Goal: Information Seeking & Learning: Understand process/instructions

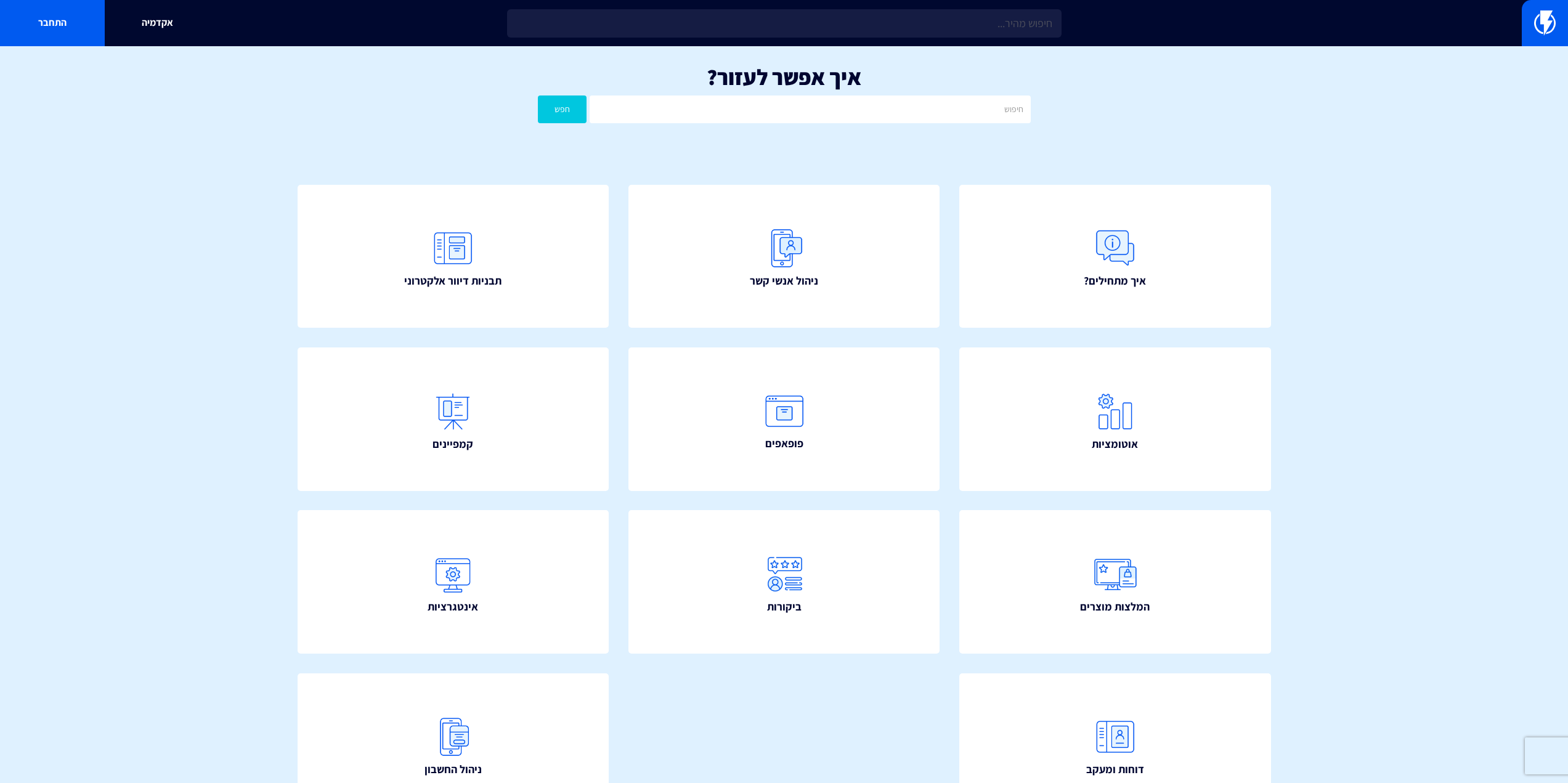
click at [926, 31] on input "text" at bounding box center [784, 23] width 555 height 28
type input "ה"
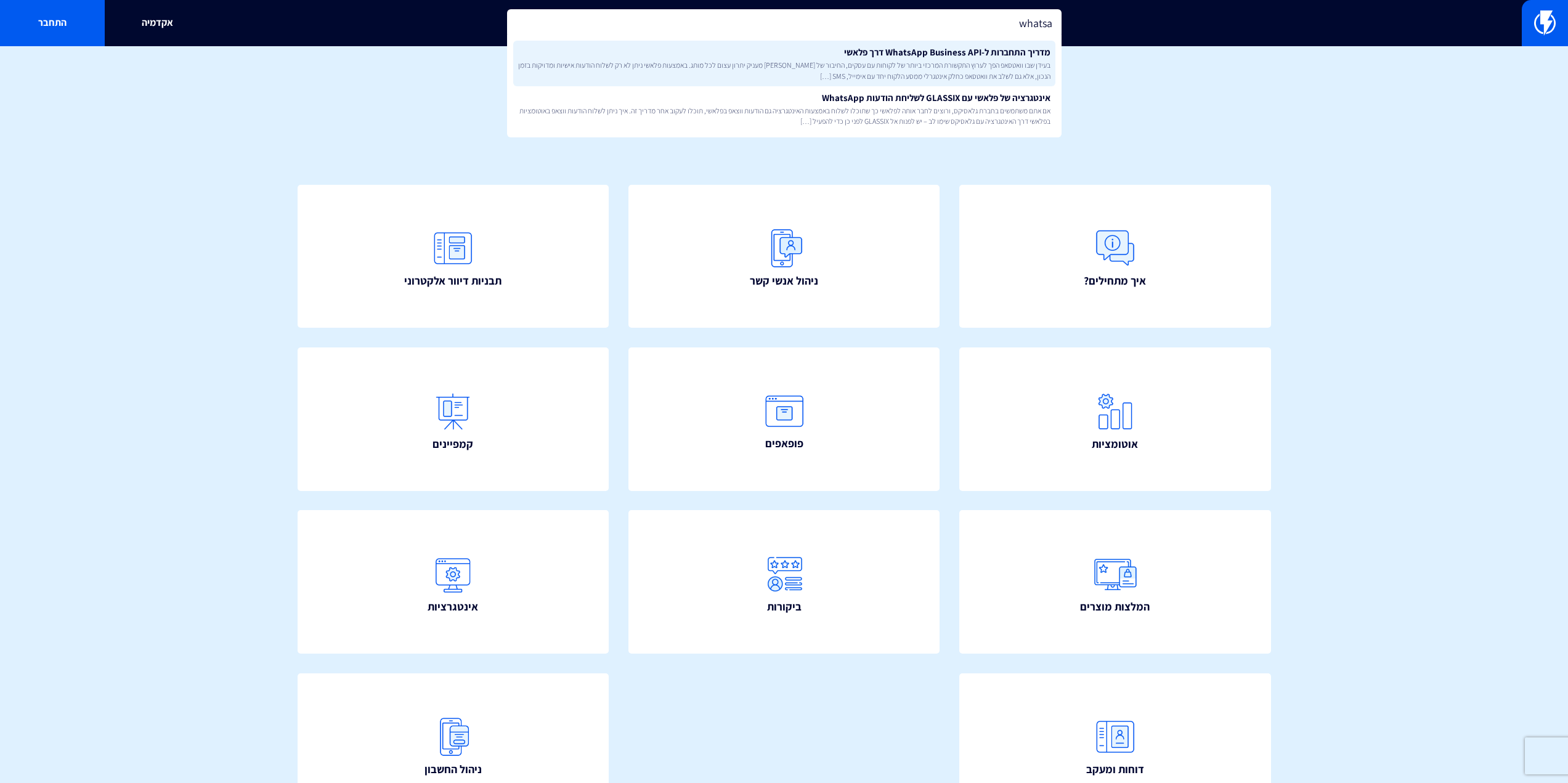
type input "whatsa"
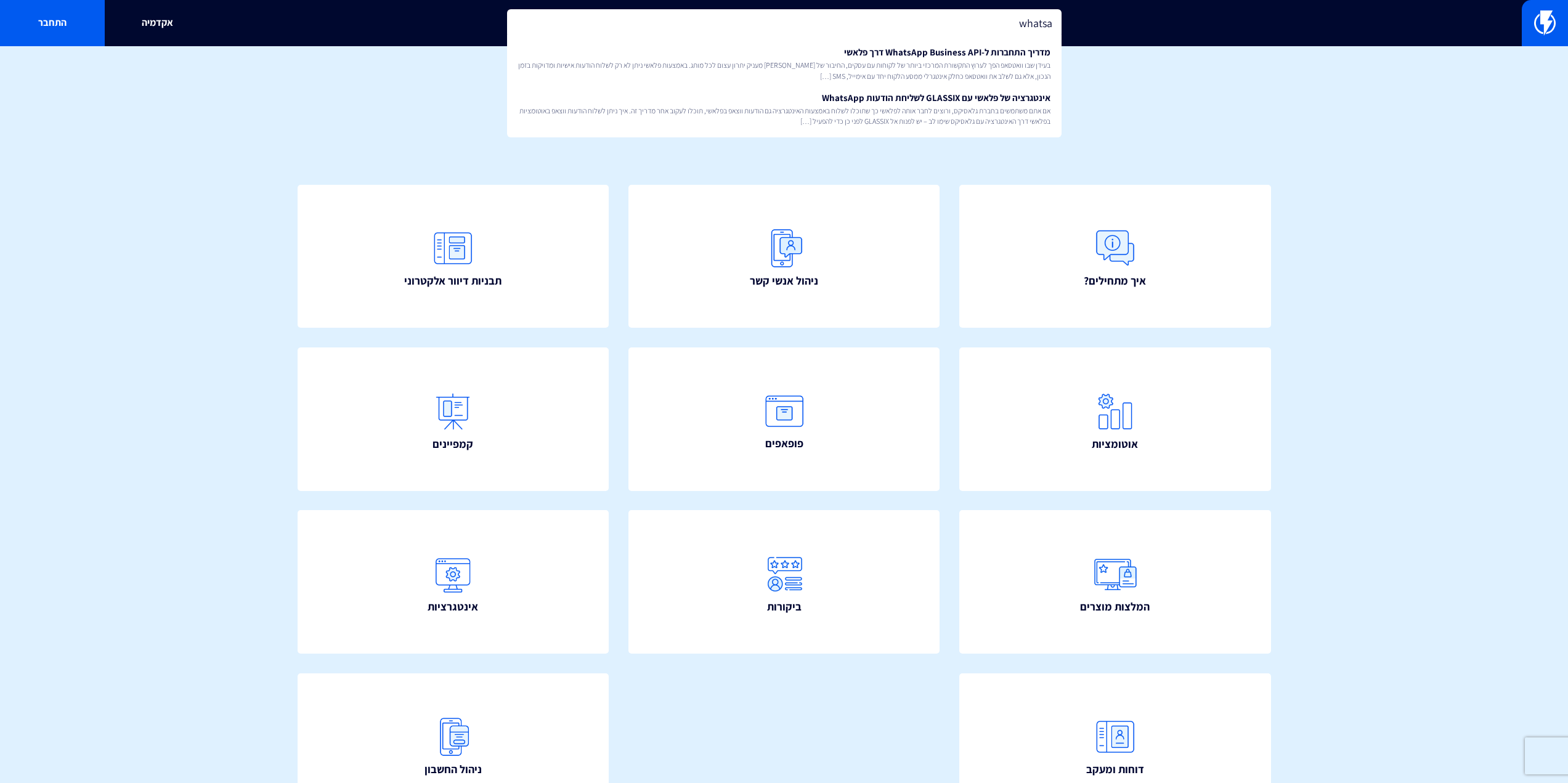
click at [917, 48] on link "מדריך התחברות ל-WhatsApp Business API דרך פלאשי בעידן שבו וואטסאפ הפך לערוץ התק…" at bounding box center [784, 64] width 542 height 46
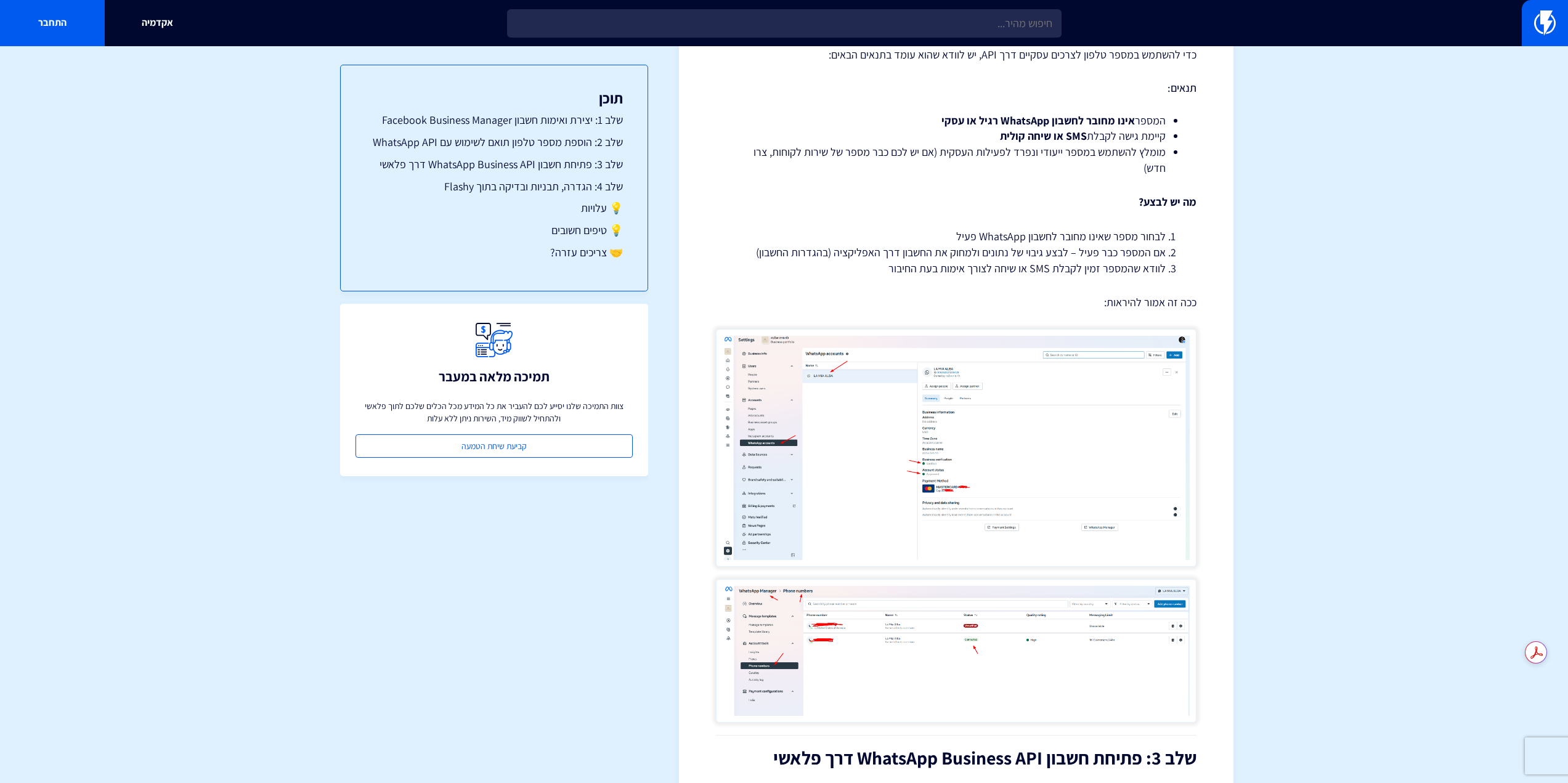
scroll to position [1232, 0]
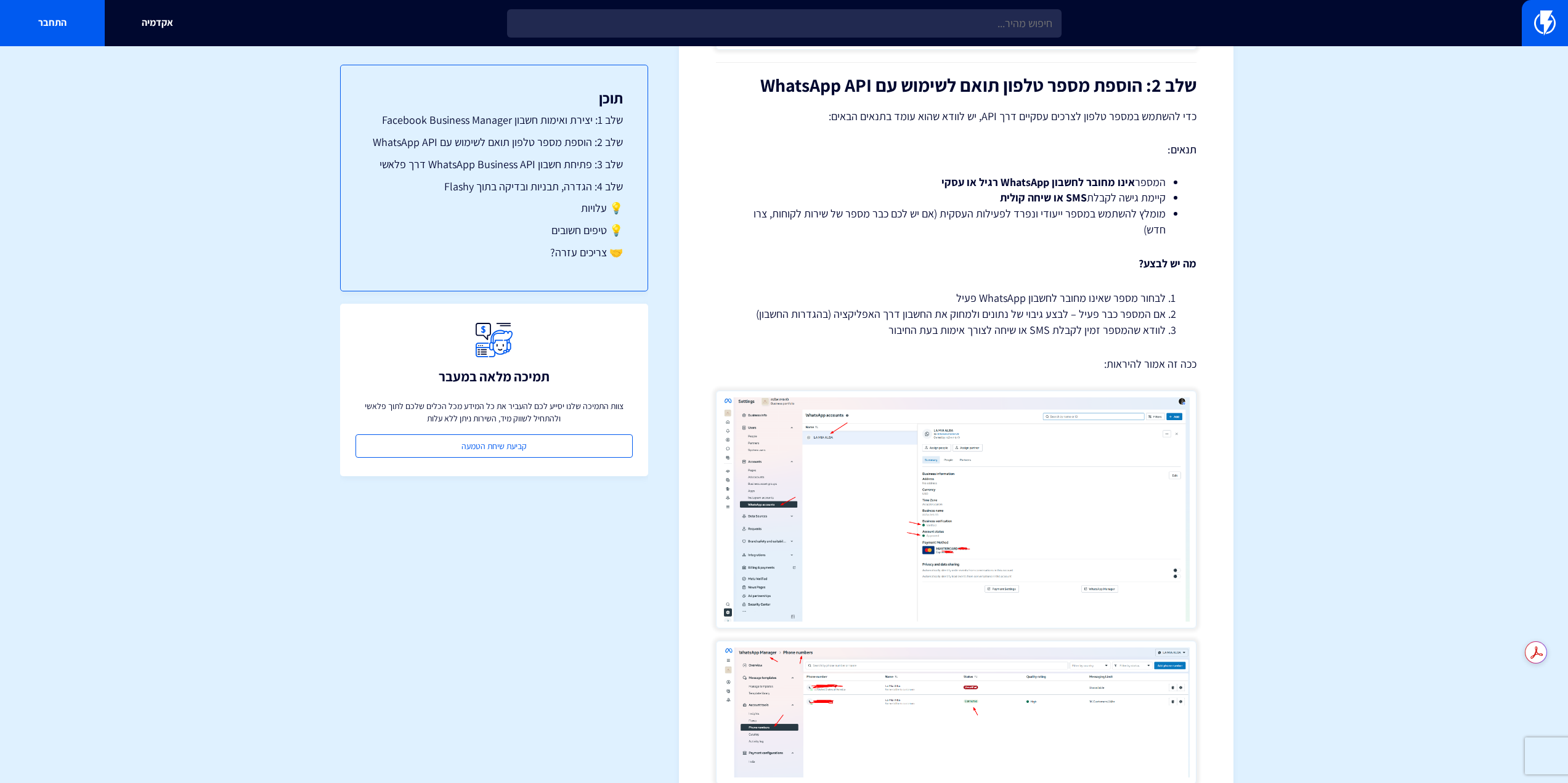
click at [1001, 469] on img at bounding box center [955, 510] width 480 height 238
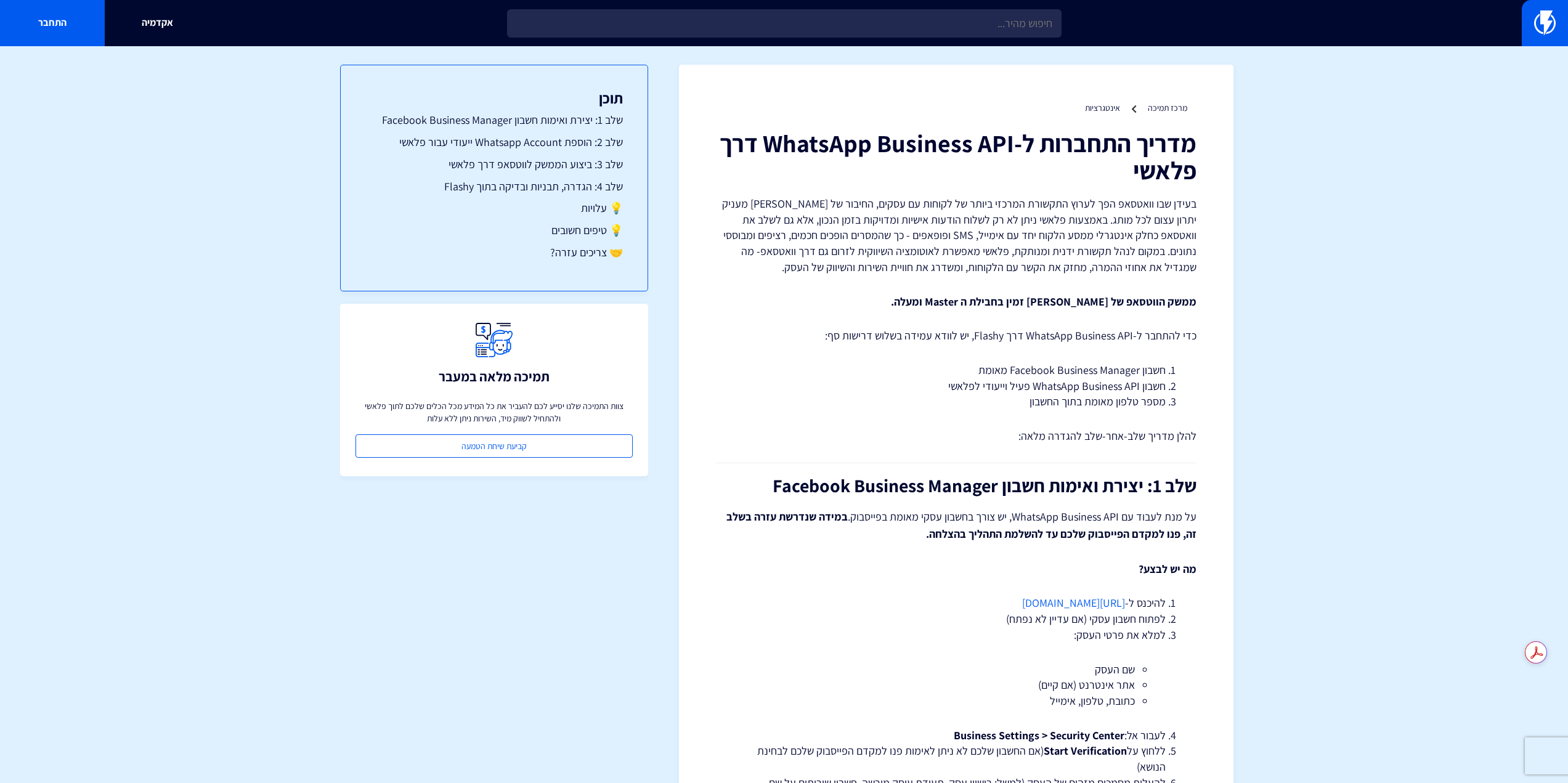
drag, startPoint x: 1411, startPoint y: 308, endPoint x: 1350, endPoint y: 174, distance: 147.2
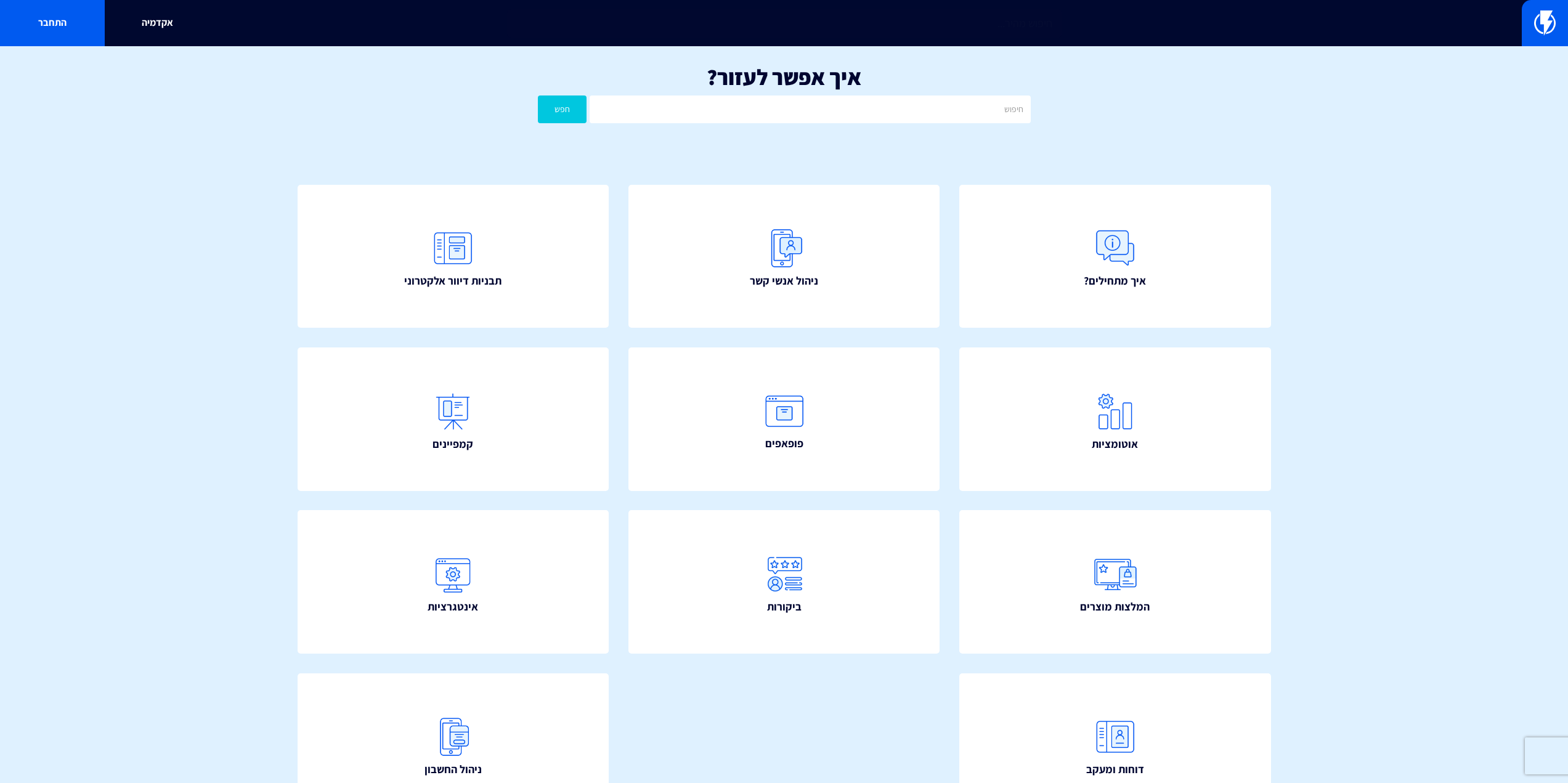
click at [783, 29] on input "text" at bounding box center [784, 23] width 555 height 28
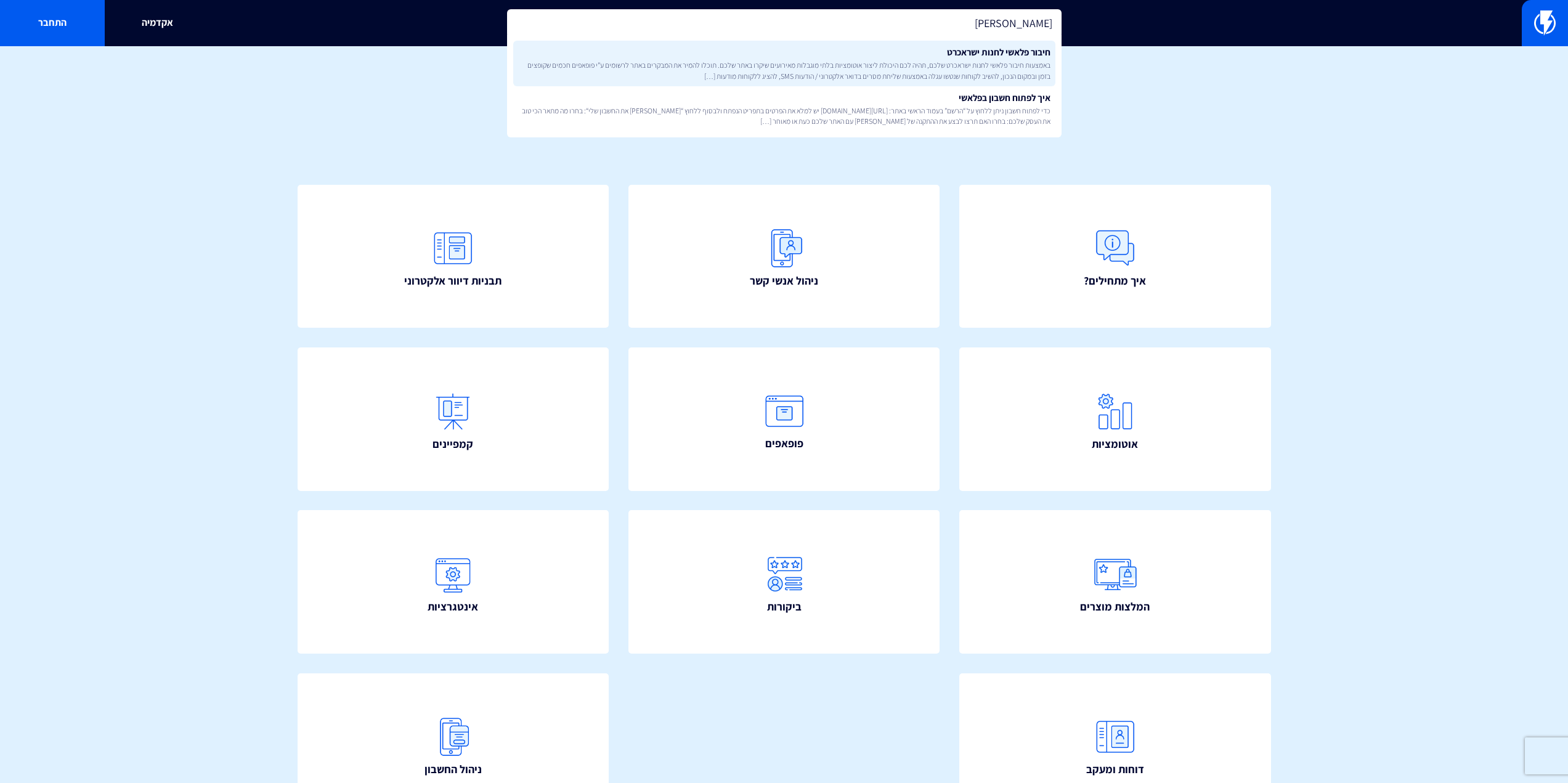
type input "ישראכר"
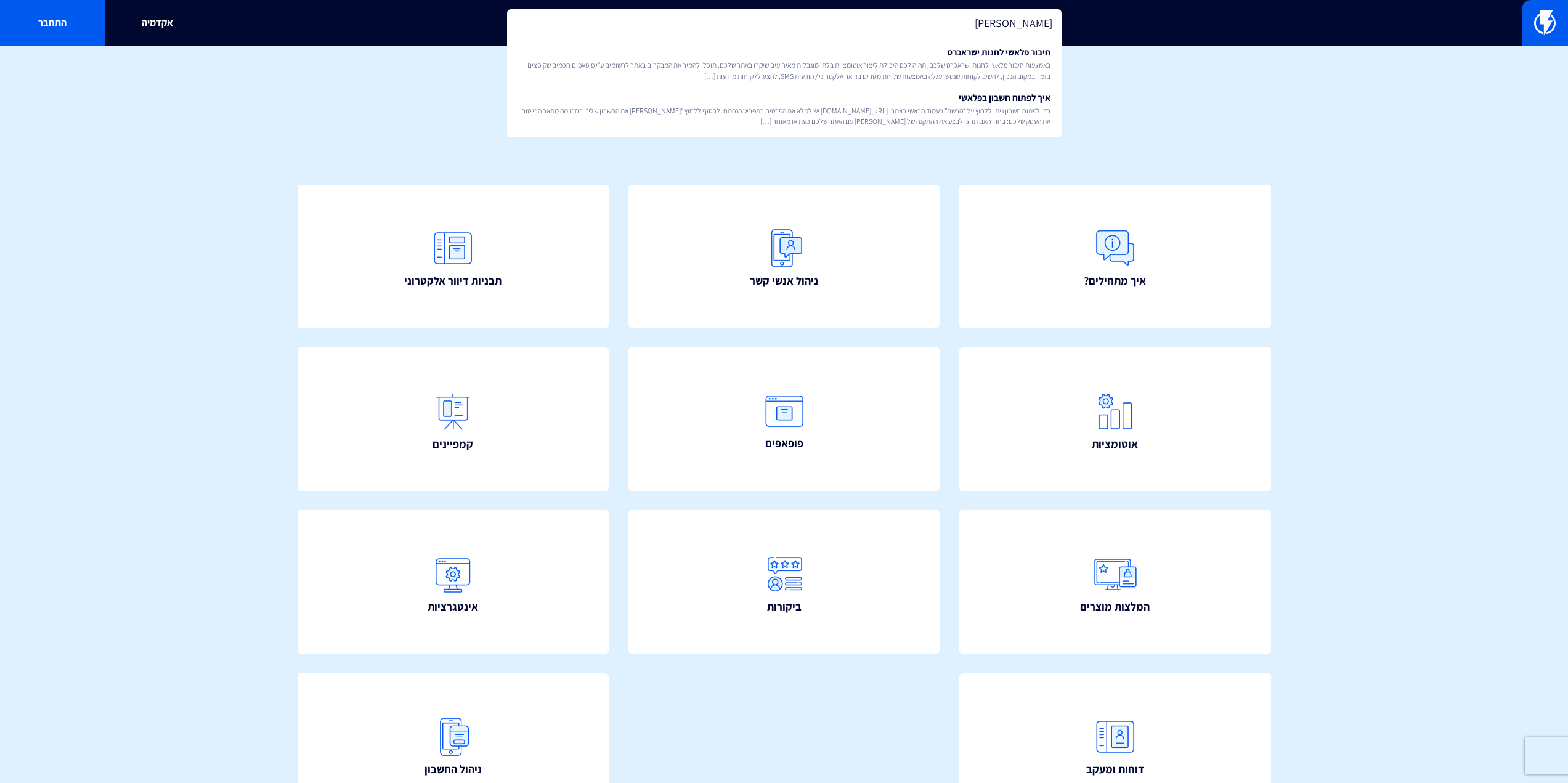
click at [798, 48] on link "חיבור פלאשי לחנות ישראכרט באמצעות חיבור פלאשי לחנות ישראכרט שלכם, תהיה לכם היכו…" at bounding box center [784, 64] width 542 height 46
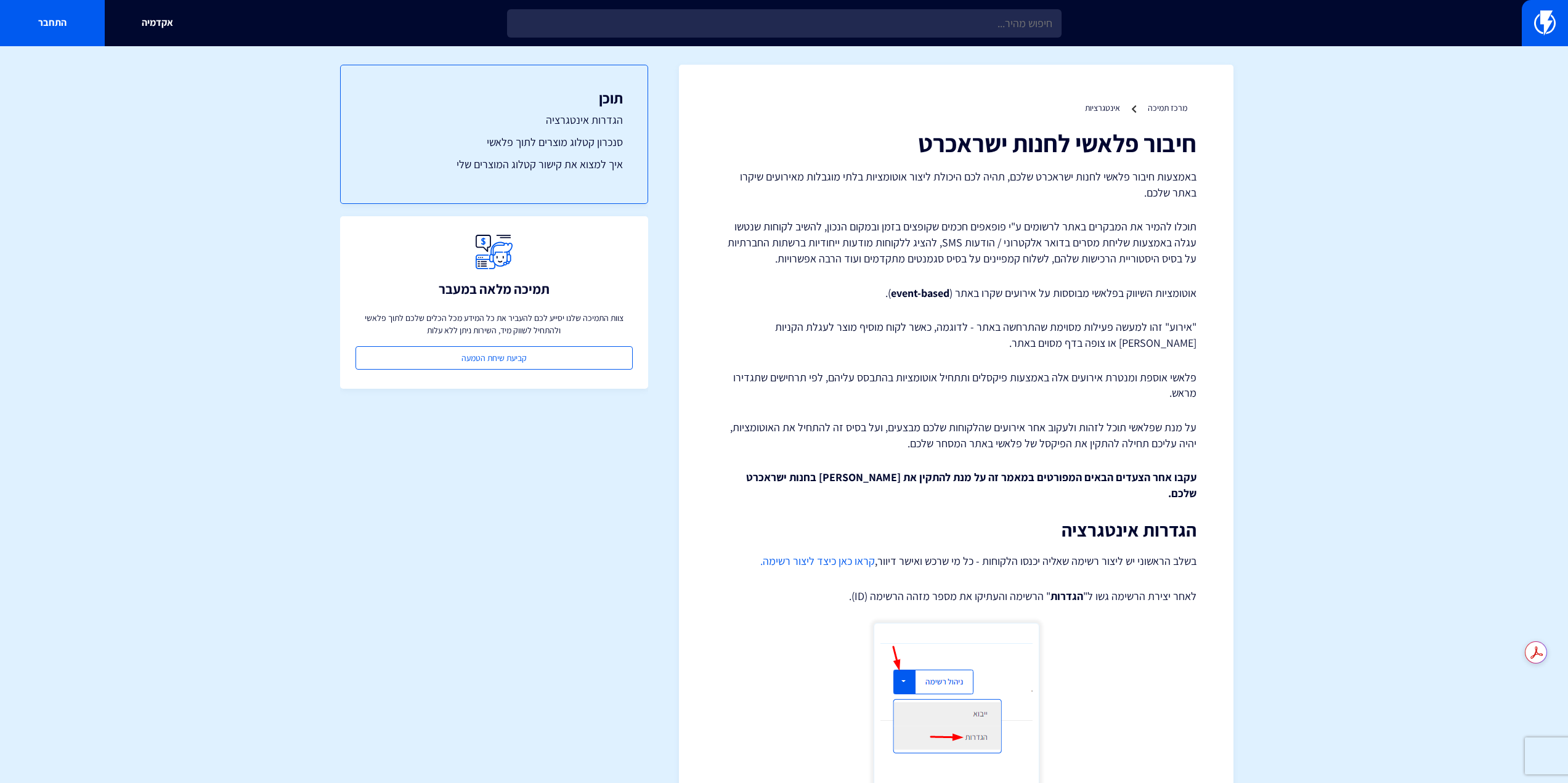
drag, startPoint x: 1201, startPoint y: 267, endPoint x: 1184, endPoint y: 210, distance: 59.5
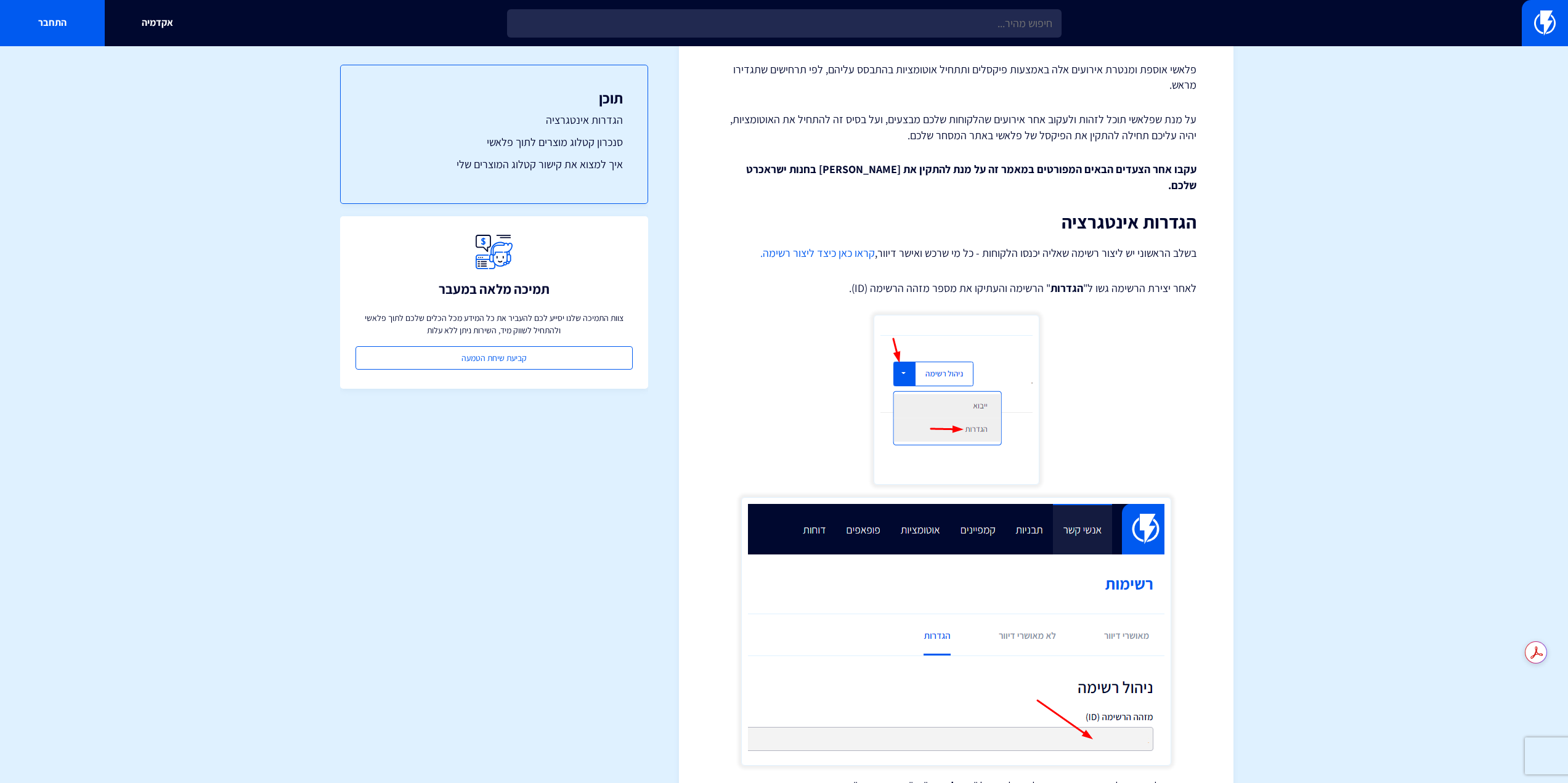
scroll to position [4764, 0]
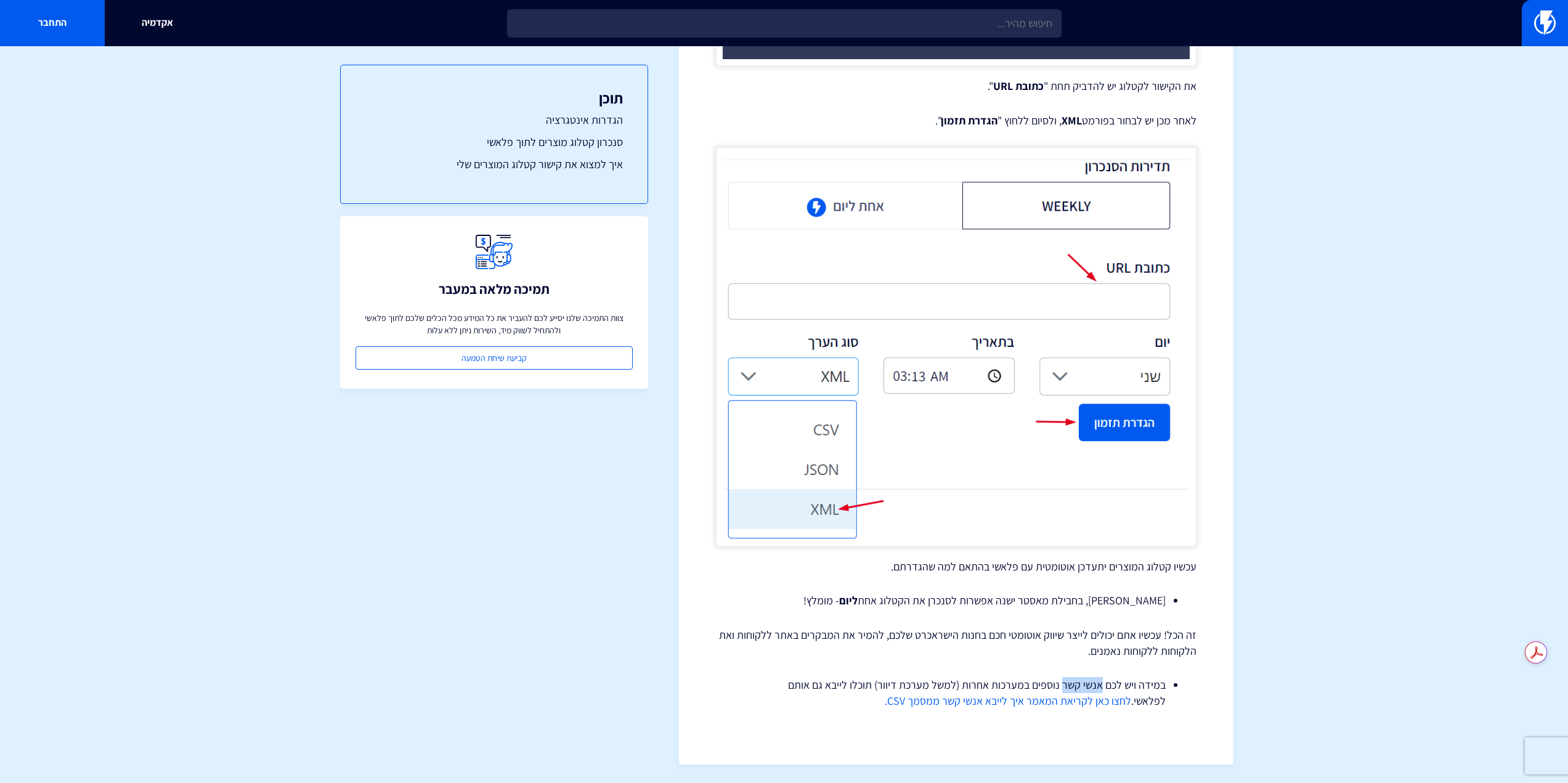
click at [1064, 683] on li "במידה ויש לכם אנשי קשר נוספים במערכות אחרות (למשל מערכת דיוור) תוכלו לייבא גם א…" at bounding box center [956, 693] width 419 height 32
drag, startPoint x: 1080, startPoint y: 606, endPoint x: 1076, endPoint y: 587, distance: 19.4
drag, startPoint x: 1237, startPoint y: 610, endPoint x: 1185, endPoint y: 790, distance: 187.4
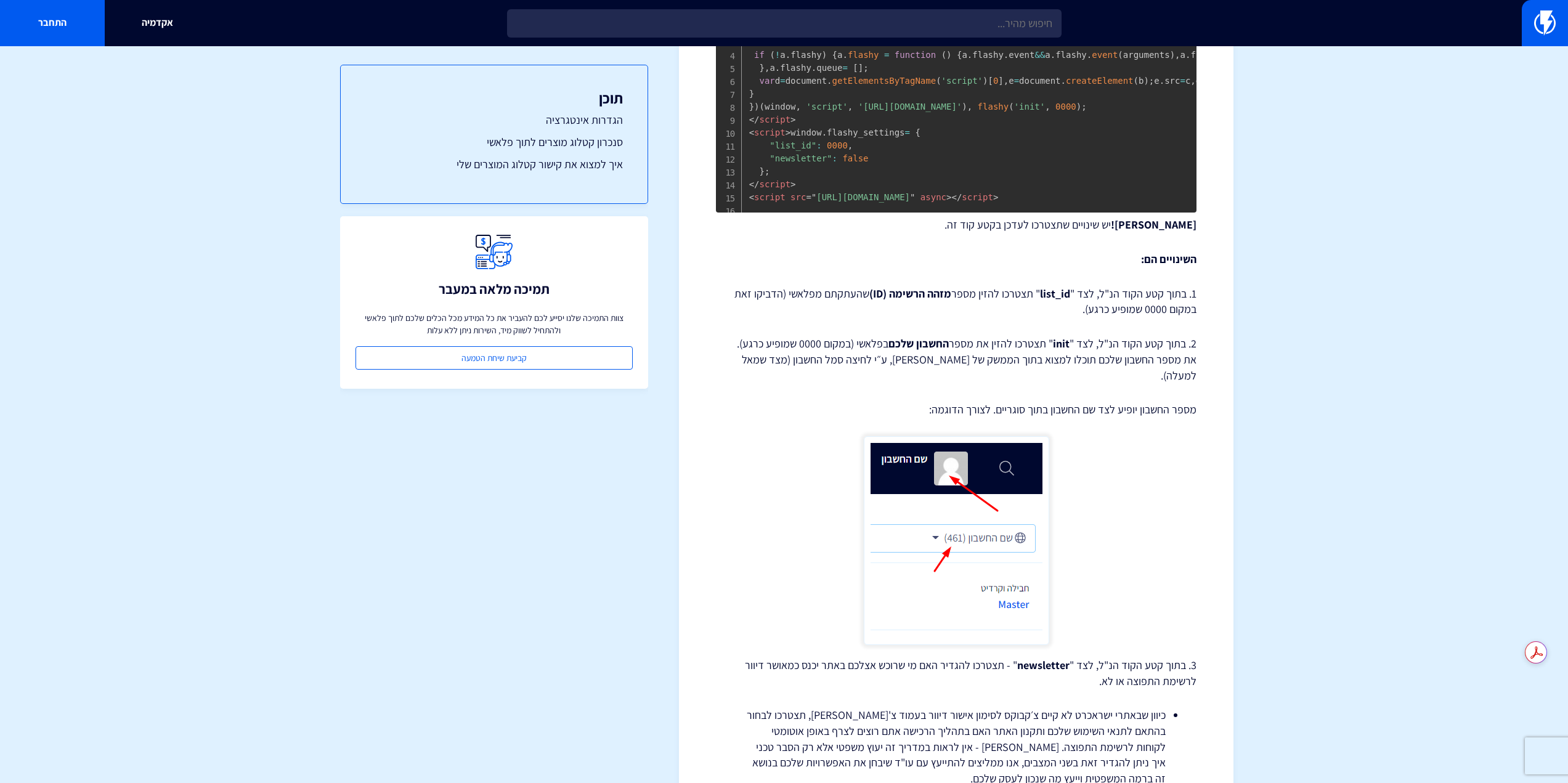
scroll to position [0, 0]
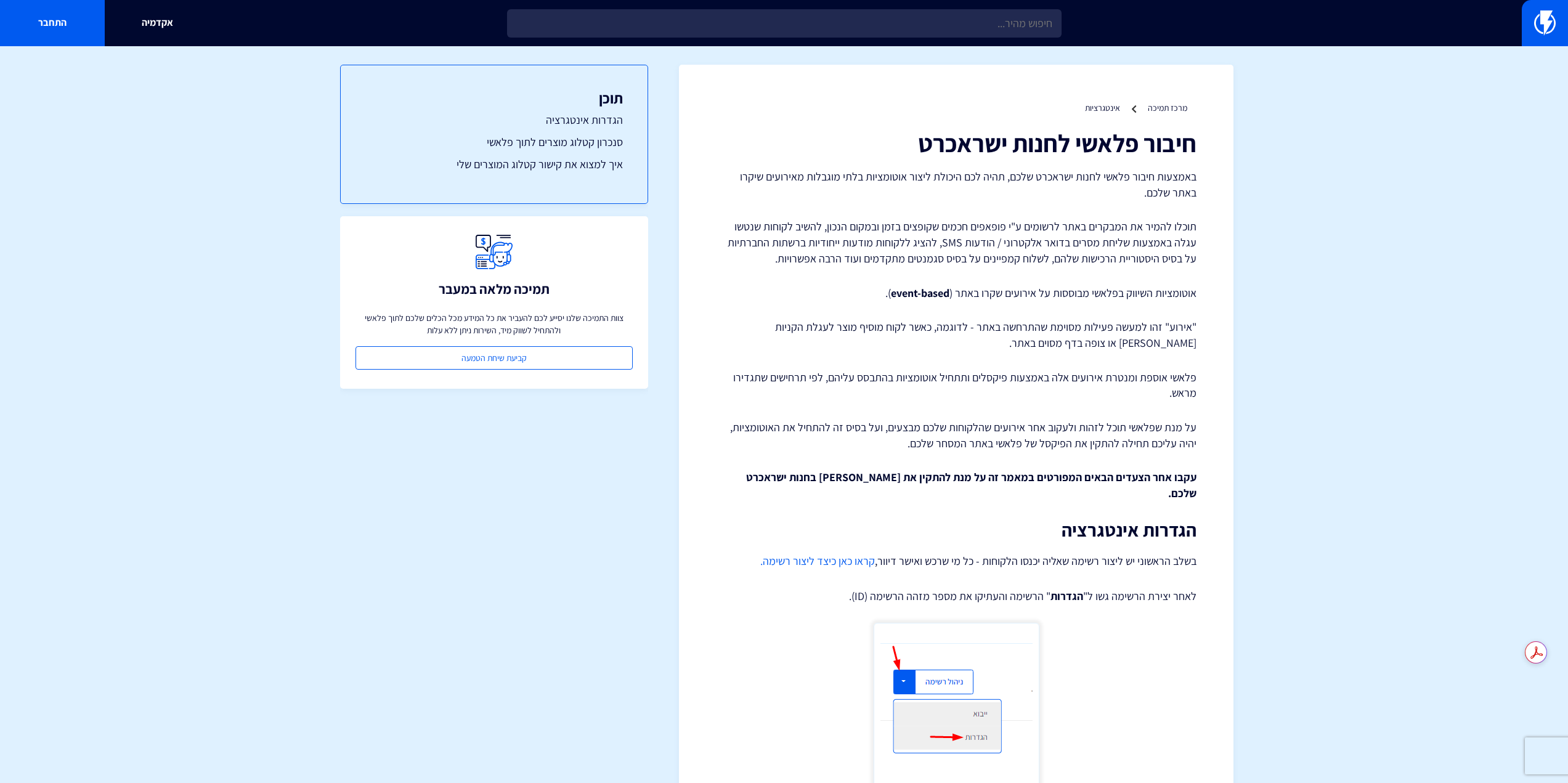
drag, startPoint x: 1194, startPoint y: 703, endPoint x: 681, endPoint y: 239, distance: 691.7
drag, startPoint x: 1399, startPoint y: 600, endPoint x: 1227, endPoint y: 246, distance: 393.6
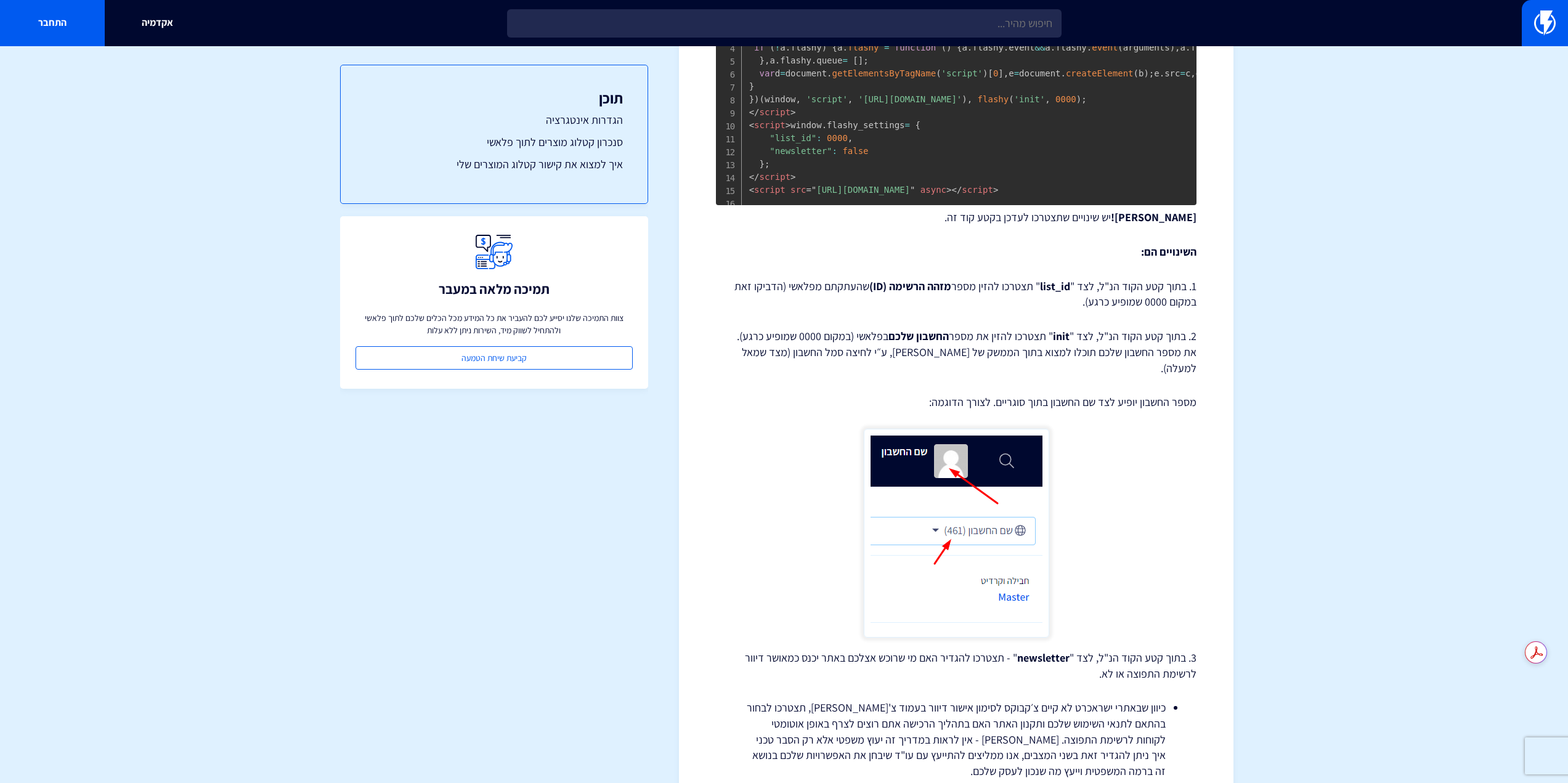
scroll to position [2157, 0]
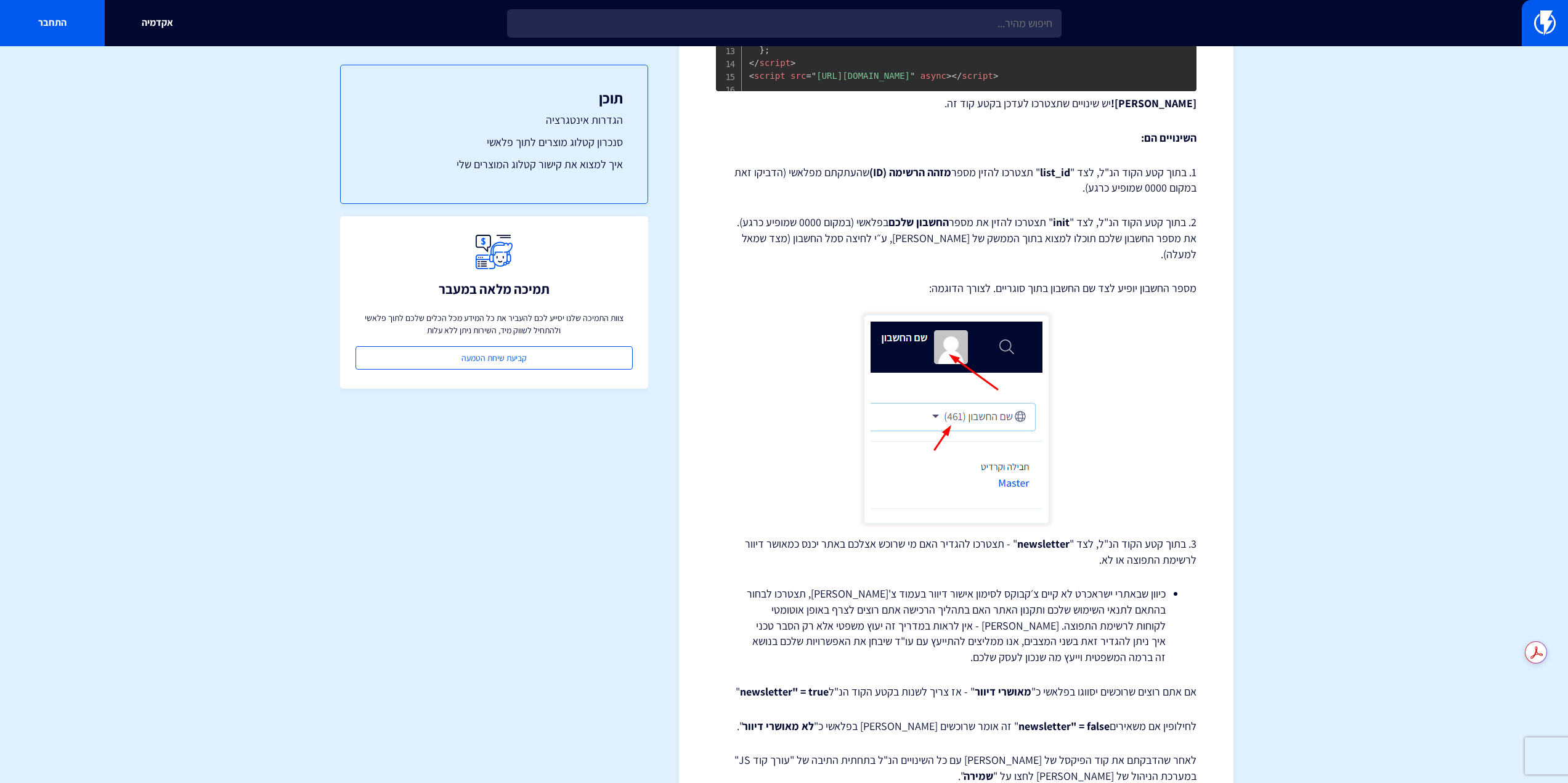
drag, startPoint x: 1197, startPoint y: 547, endPoint x: 1190, endPoint y: 614, distance: 67.4
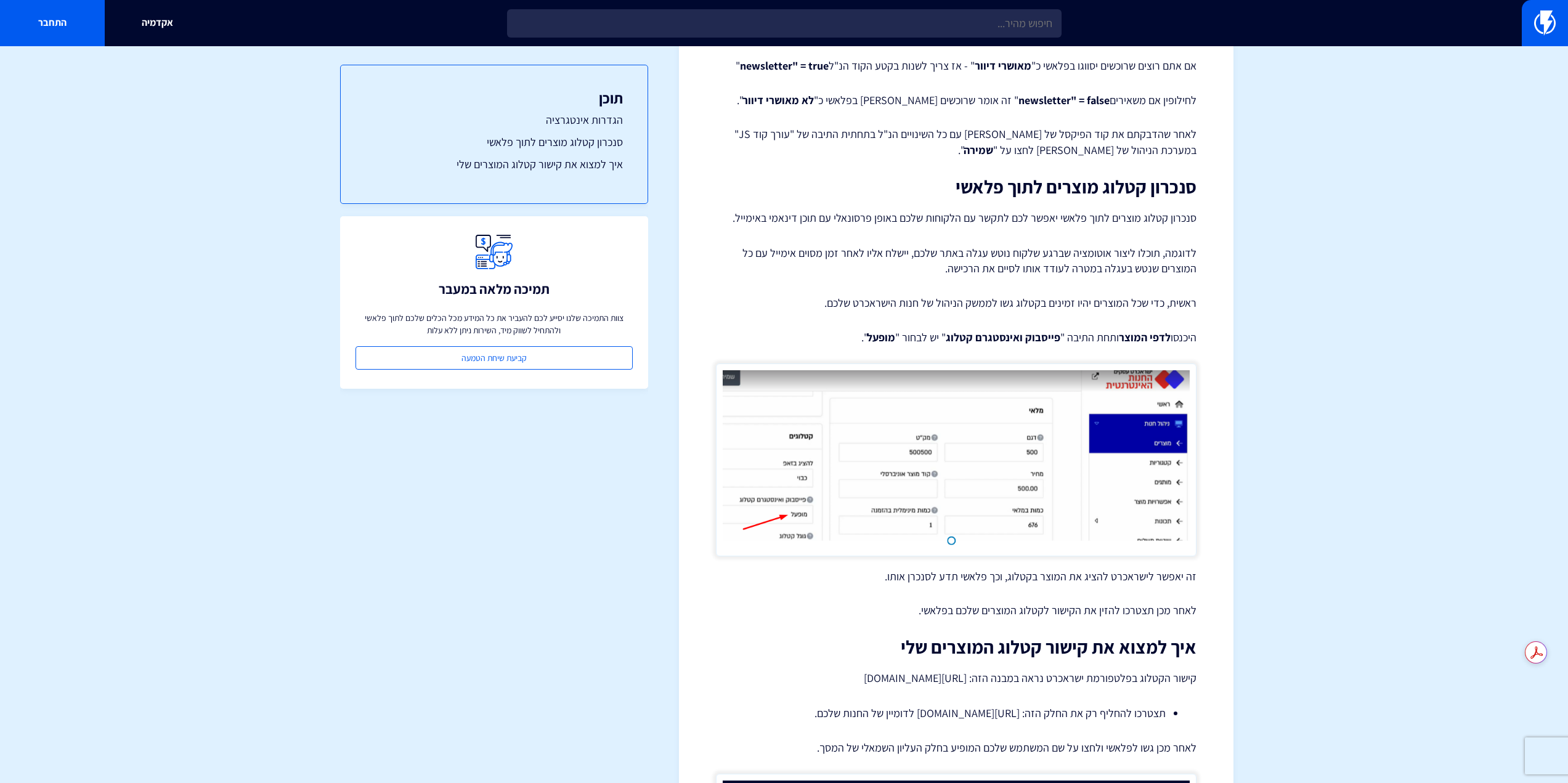
drag, startPoint x: 1250, startPoint y: 388, endPoint x: 1247, endPoint y: 447, distance: 59.1
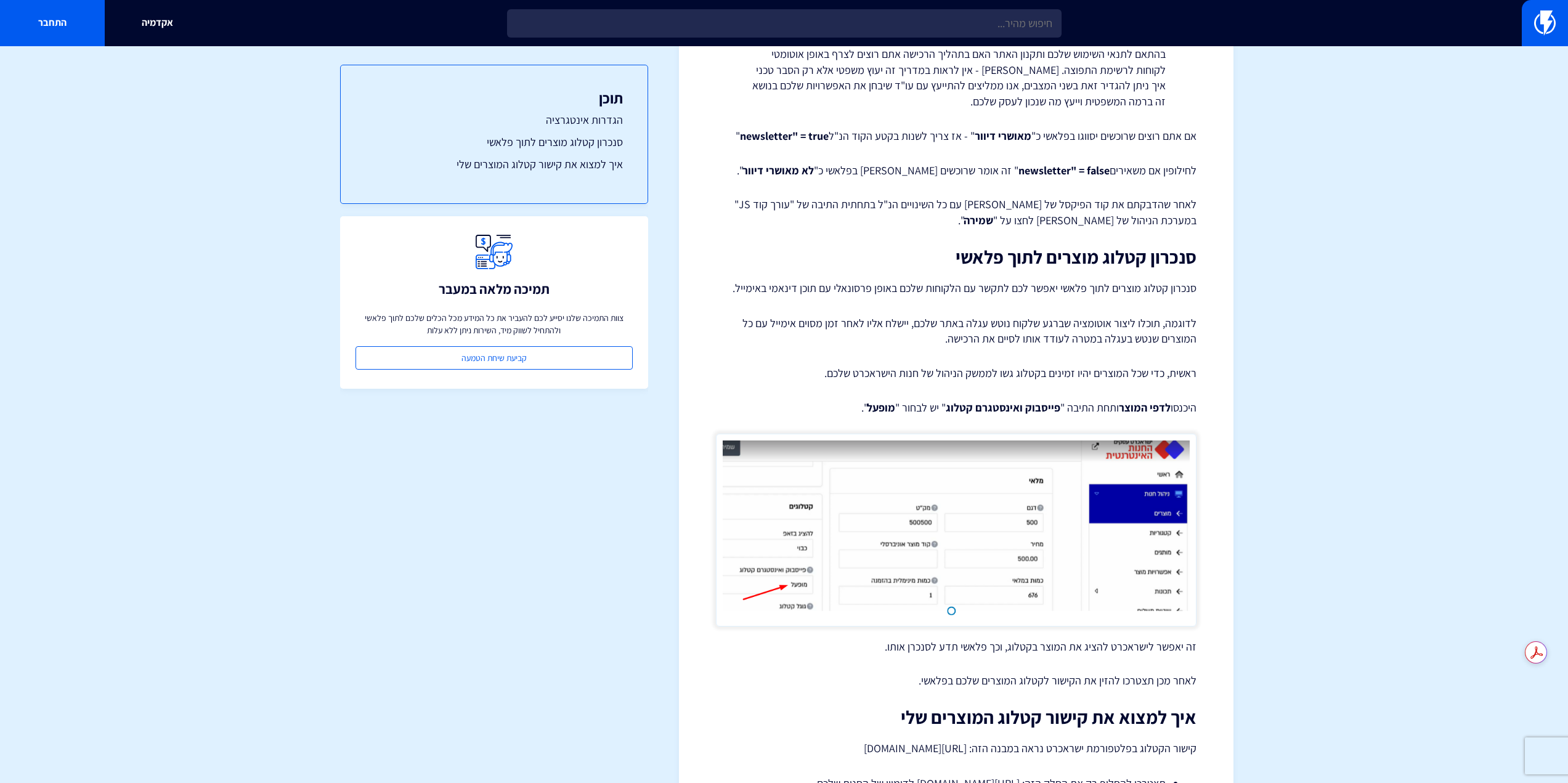
drag, startPoint x: 1244, startPoint y: 381, endPoint x: 1239, endPoint y: 357, distance: 24.5
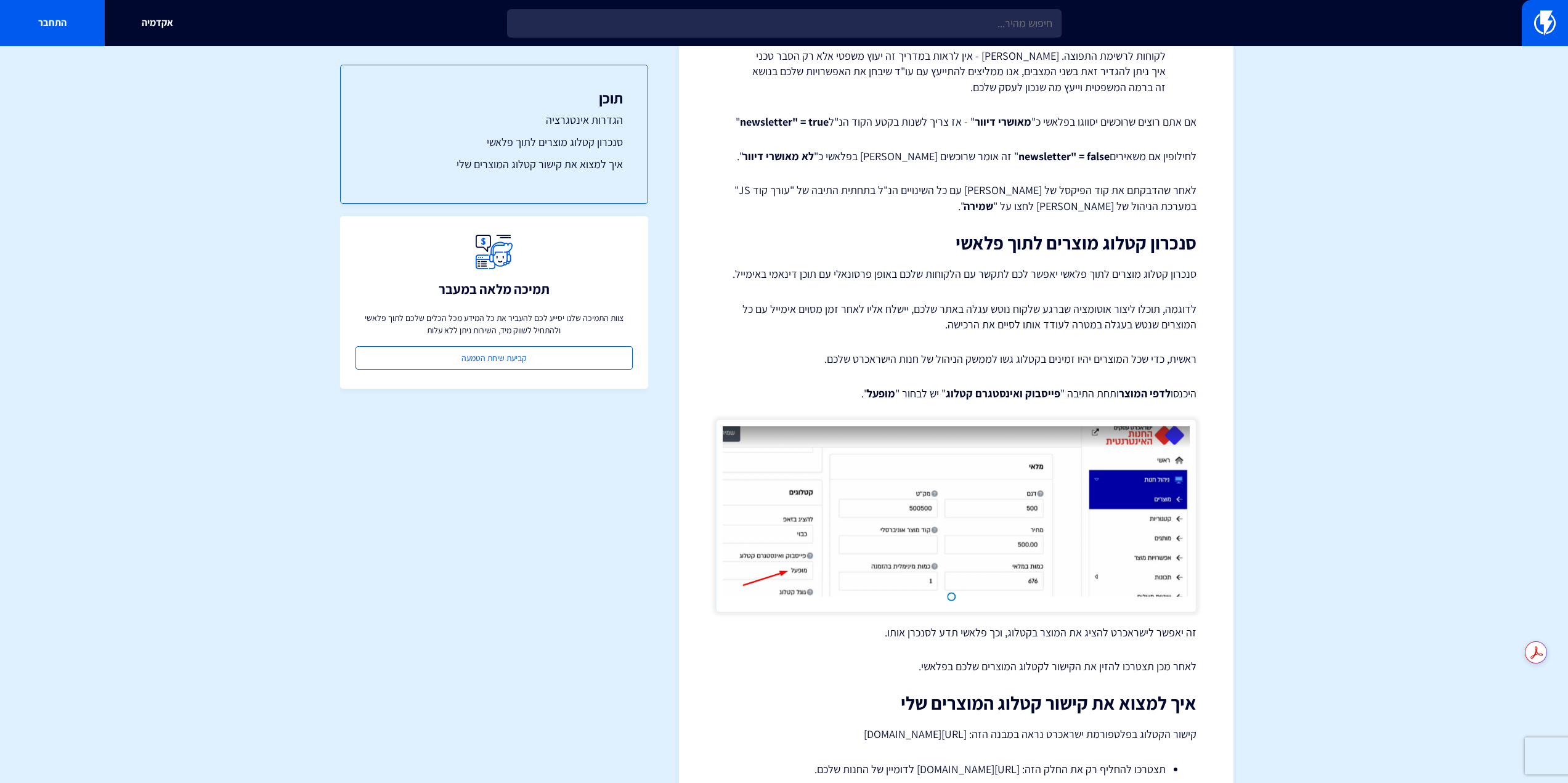
drag, startPoint x: 1235, startPoint y: 395, endPoint x: 1219, endPoint y: 504, distance: 110.2
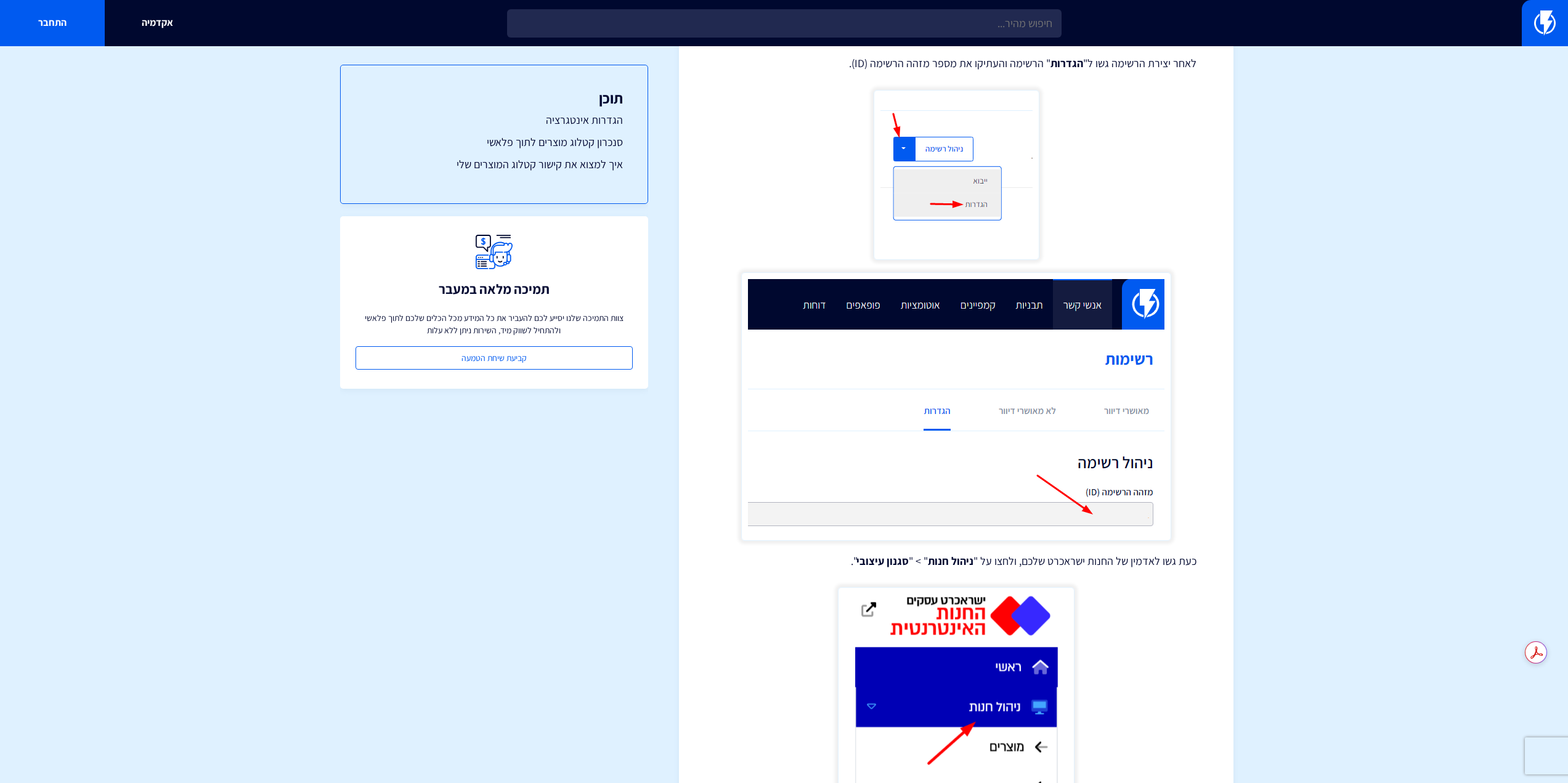
scroll to position [0, 0]
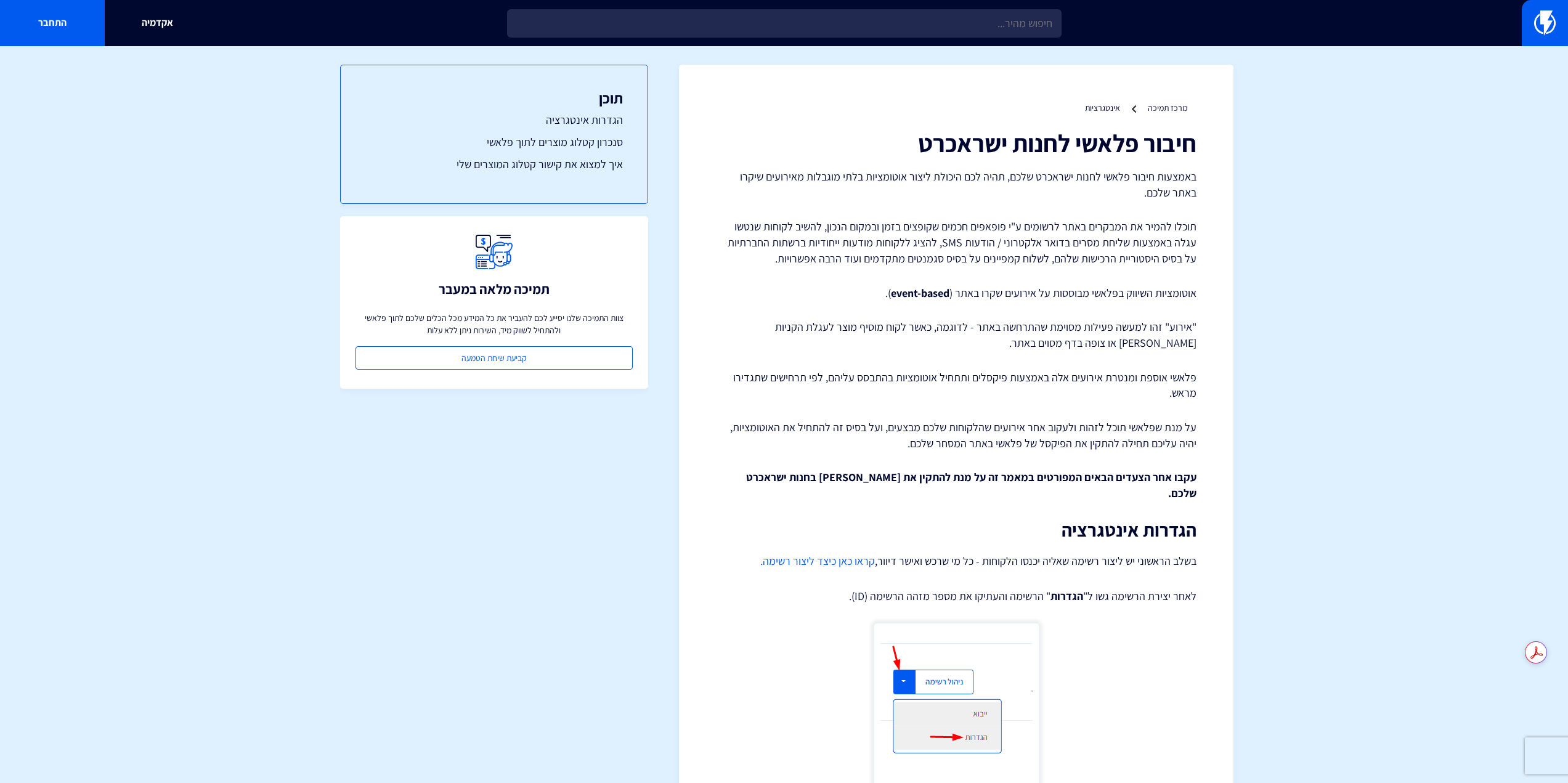
drag, startPoint x: 1255, startPoint y: 533, endPoint x: 1189, endPoint y: 192, distance: 347.3
